Goal: Task Accomplishment & Management: Manage account settings

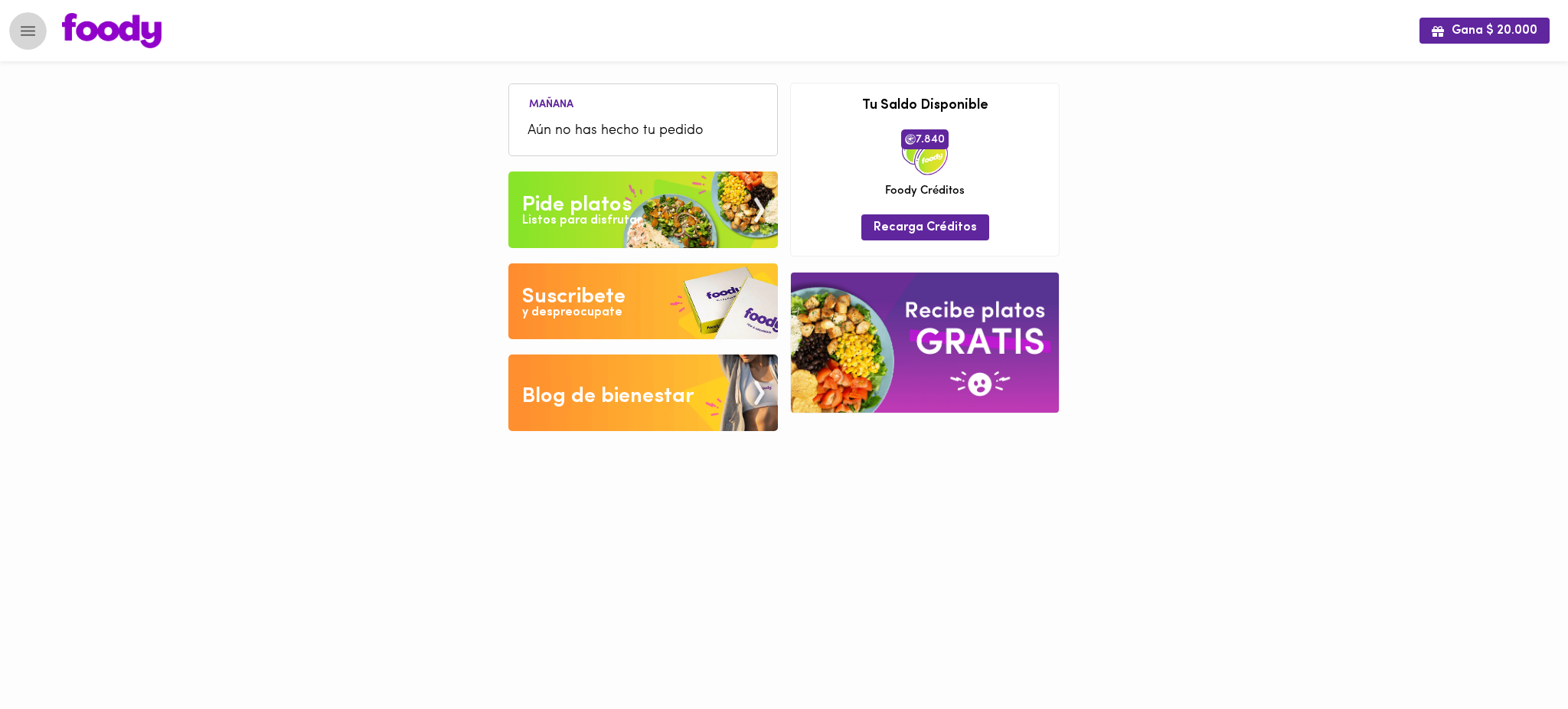
click at [23, 23] on icon "Menu" at bounding box center [28, 31] width 19 height 19
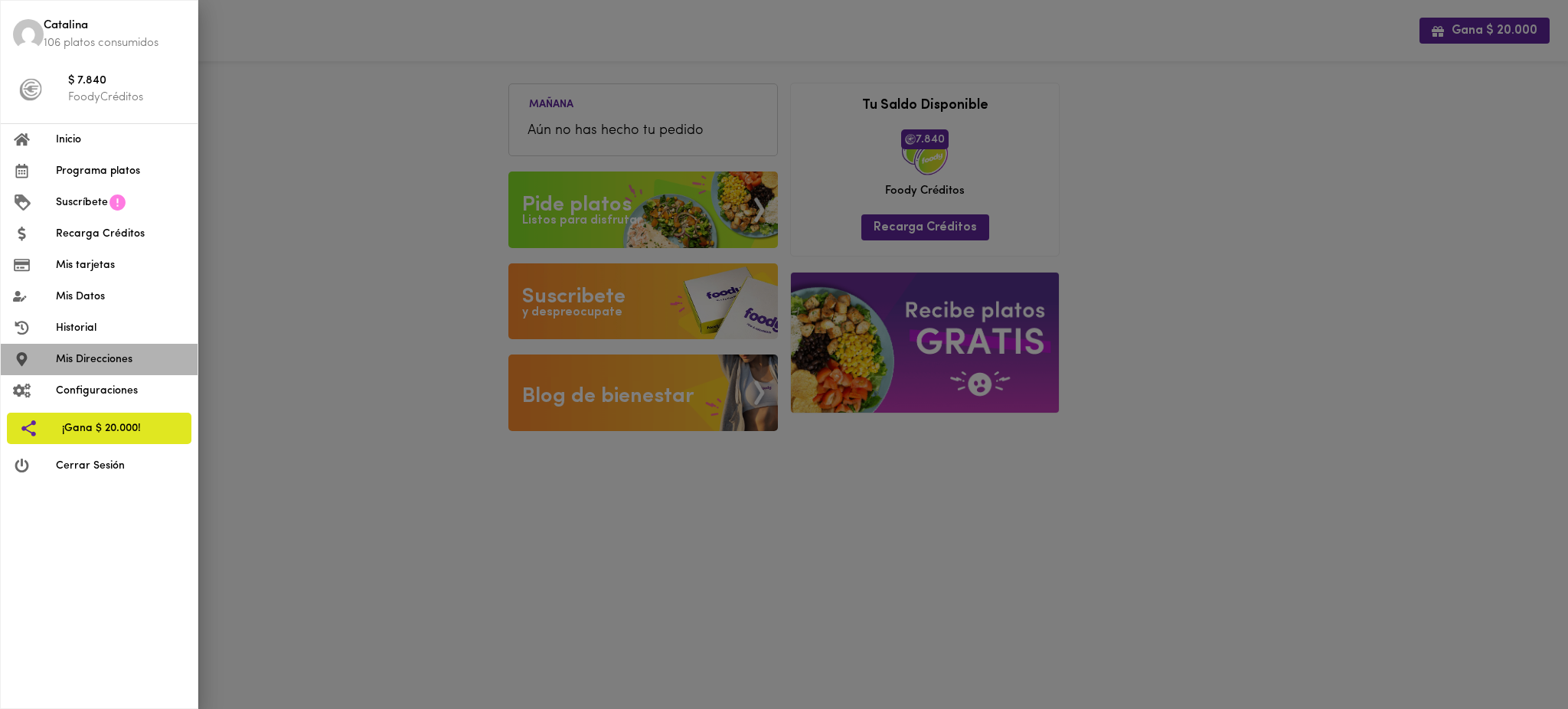
click at [111, 362] on span "Mis Direcciones" at bounding box center [120, 359] width 129 height 16
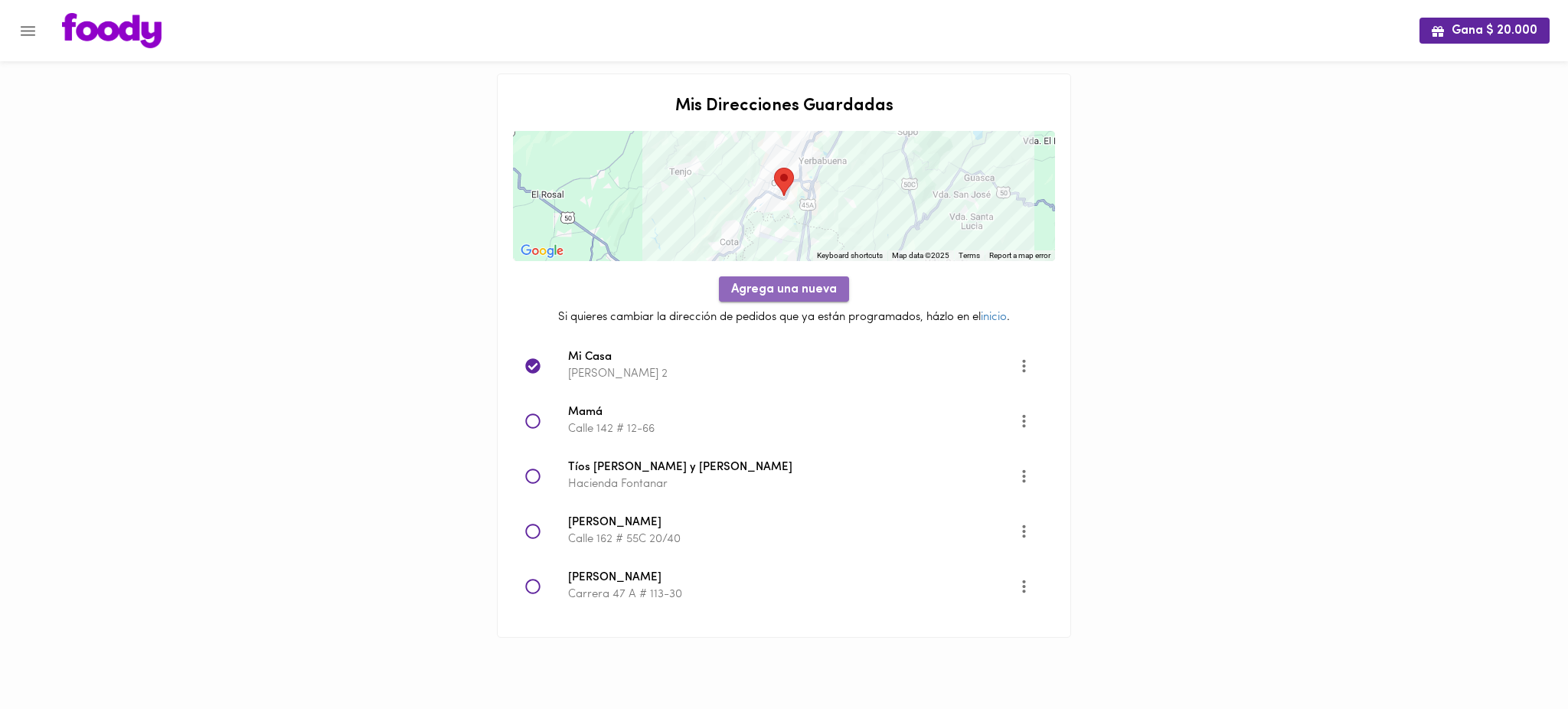
click at [785, 289] on span "Agrega una nueva" at bounding box center [784, 289] width 105 height 14
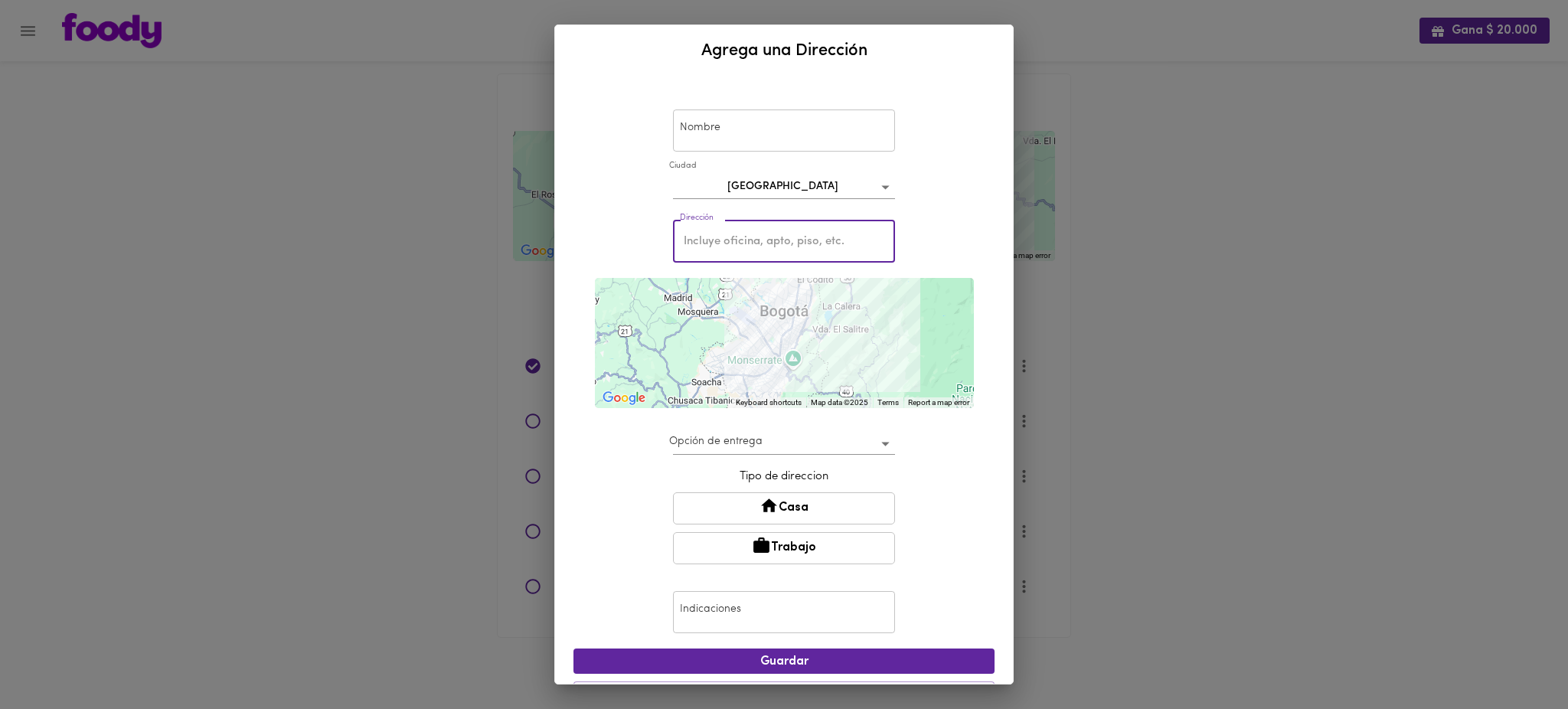
click at [786, 248] on input "text" at bounding box center [784, 241] width 222 height 42
paste input "Cra 40c #1-36"
type input "Cra 40c #1-36"
click at [970, 354] on div "Nombre Nombre [GEOGRAPHIC_DATA] bogota Dirección Cra 40c #1-36 Dirección ← Move…" at bounding box center [784, 399] width 421 height 634
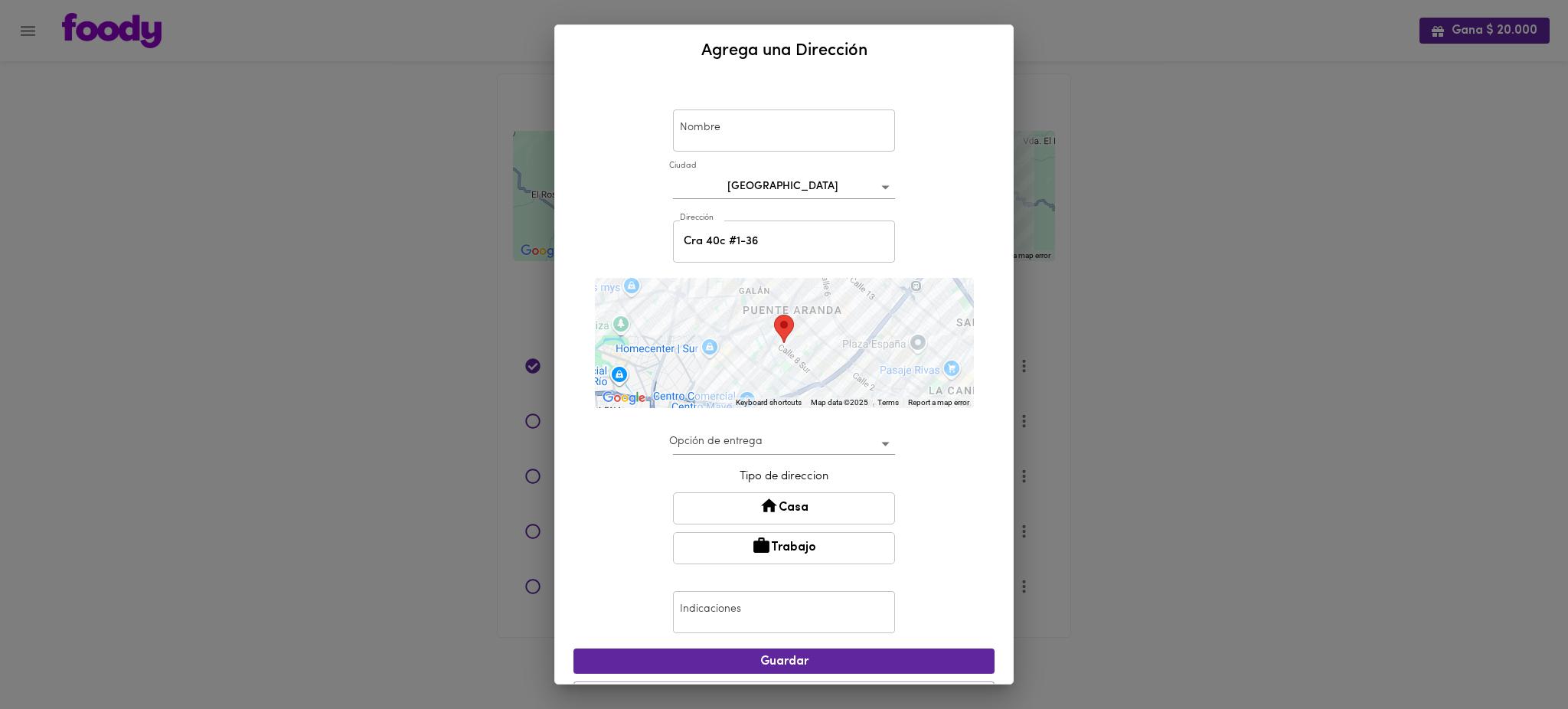
click at [34, 33] on div "Agrega una Dirección Nombre Nombre [GEOGRAPHIC_DATA] bogota Dirección Cra 40c #…" at bounding box center [784, 354] width 1568 height 709
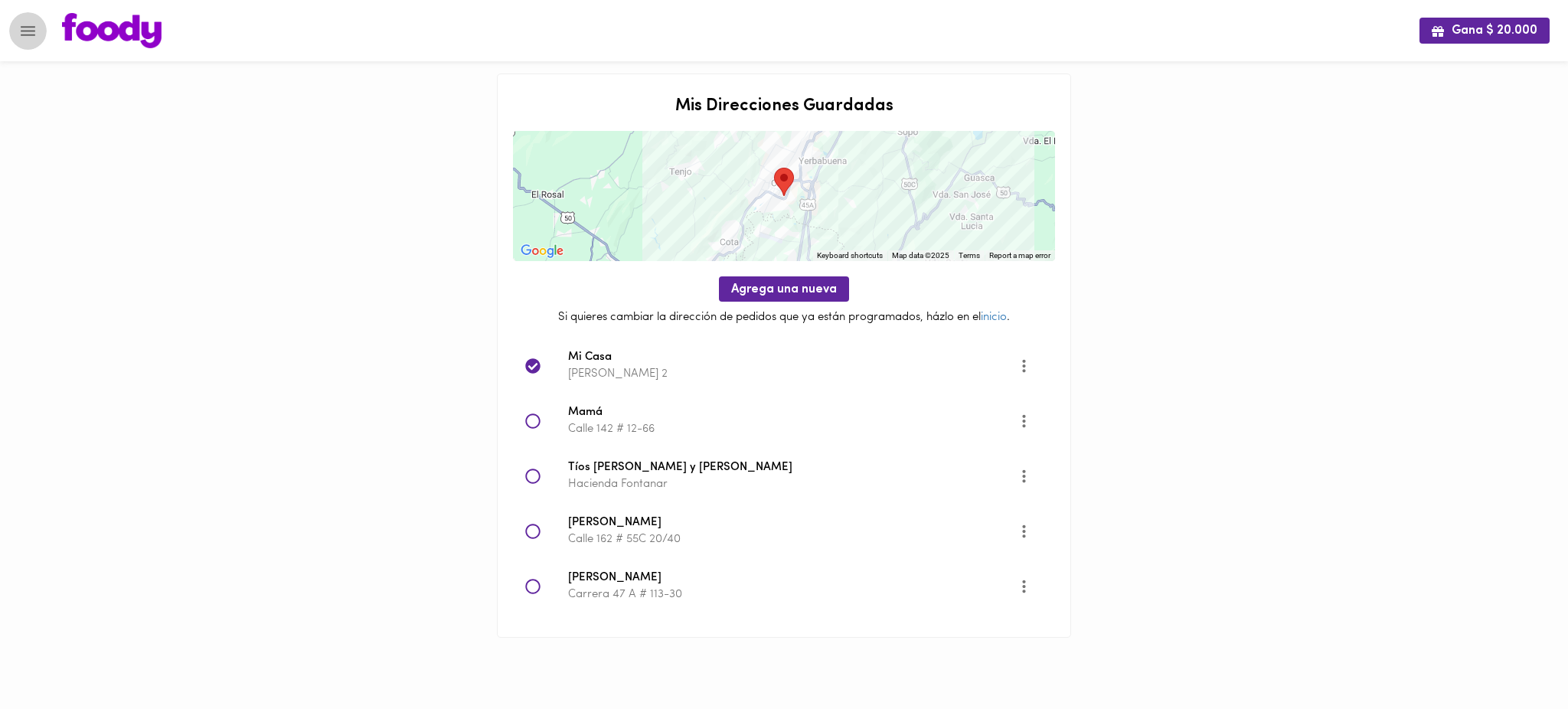
click at [34, 33] on icon "Menu" at bounding box center [28, 31] width 19 height 19
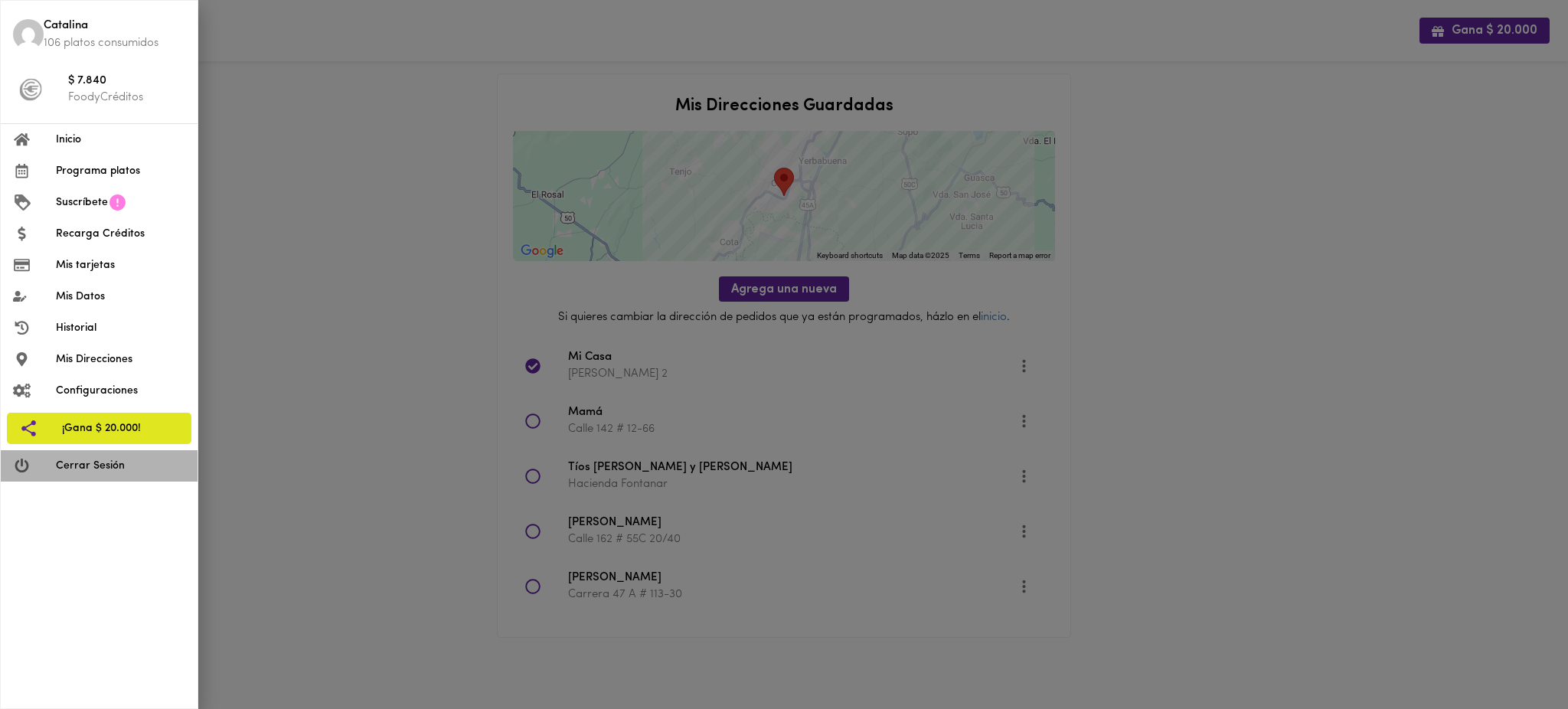
click at [119, 465] on span "Cerrar Sesión" at bounding box center [120, 465] width 129 height 16
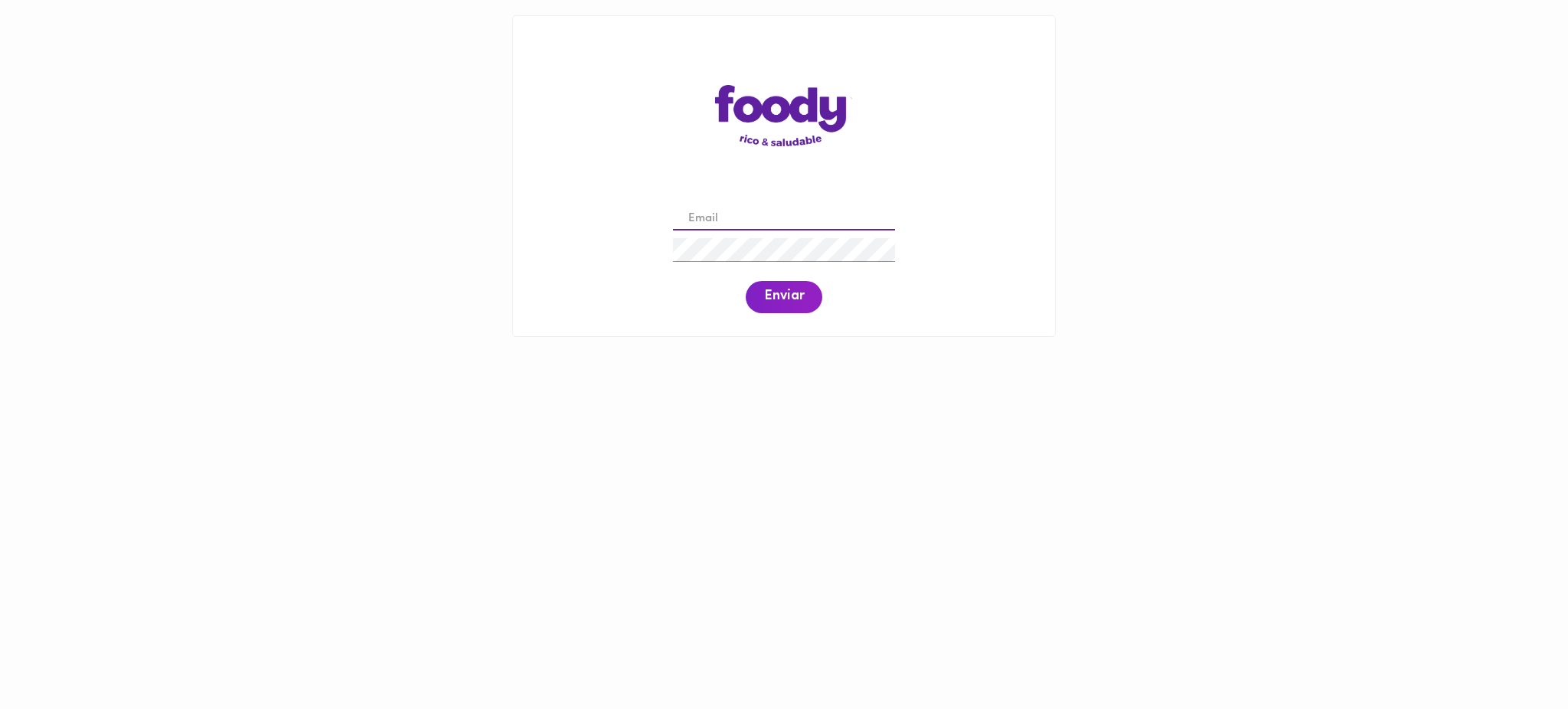
click at [749, 217] on input "email" at bounding box center [784, 219] width 222 height 24
paste input "[EMAIL_ADDRESS][DOMAIN_NAME]"
type input "[EMAIL_ADDRESS][DOMAIN_NAME]"
click at [774, 293] on span "Enviar" at bounding box center [784, 298] width 40 height 17
